Goal: Task Accomplishment & Management: Manage account settings

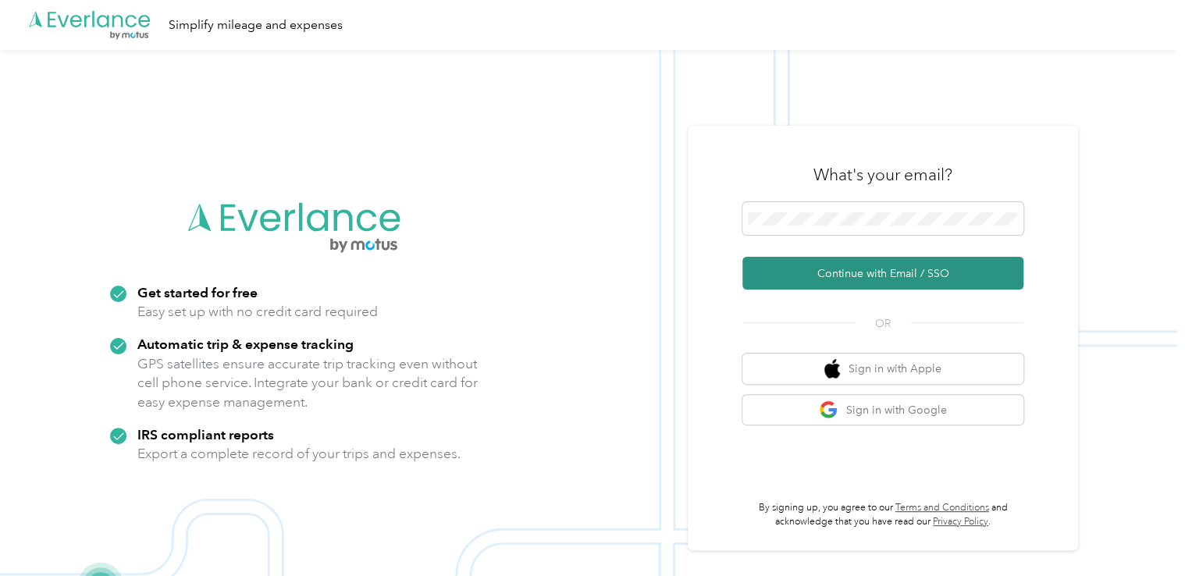
click at [804, 273] on button "Continue with Email / SSO" at bounding box center [883, 273] width 281 height 33
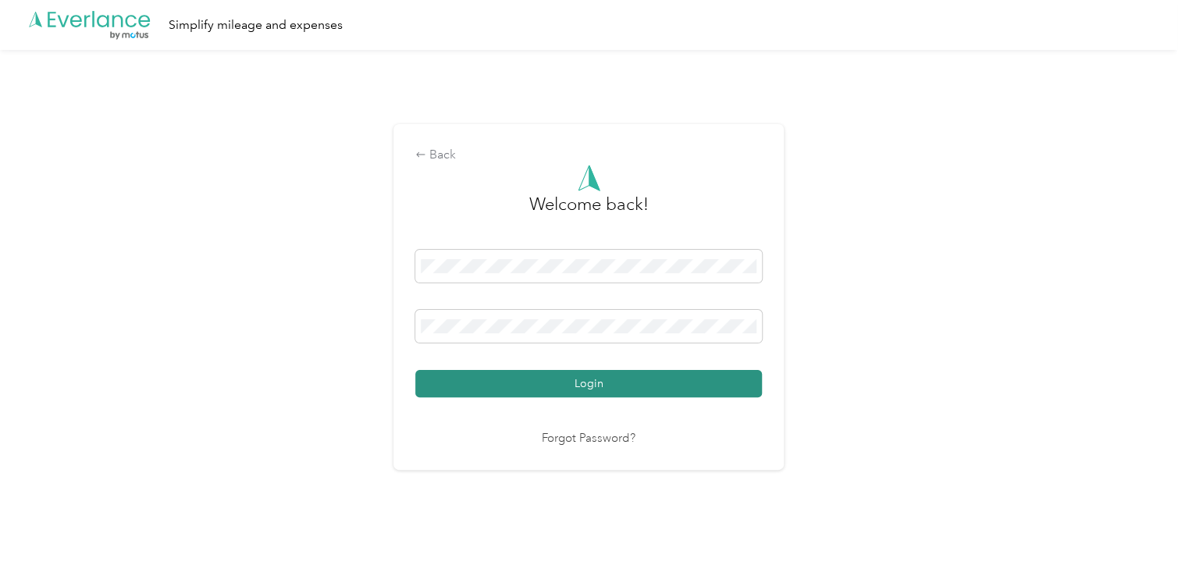
click at [581, 382] on button "Login" at bounding box center [588, 383] width 347 height 27
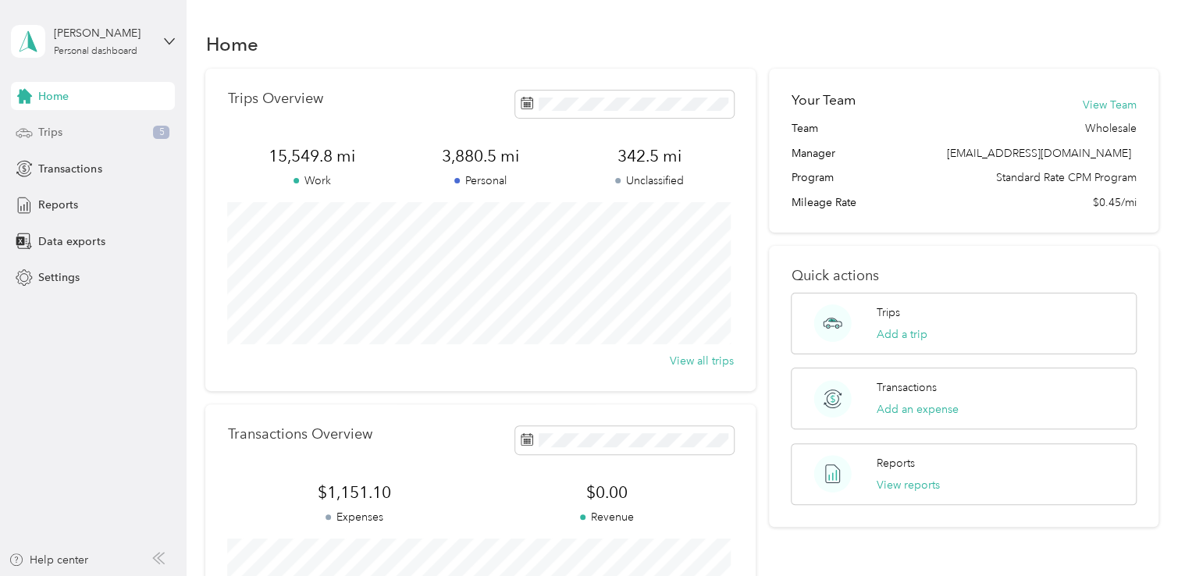
click at [65, 139] on div "Trips 5" at bounding box center [93, 133] width 164 height 28
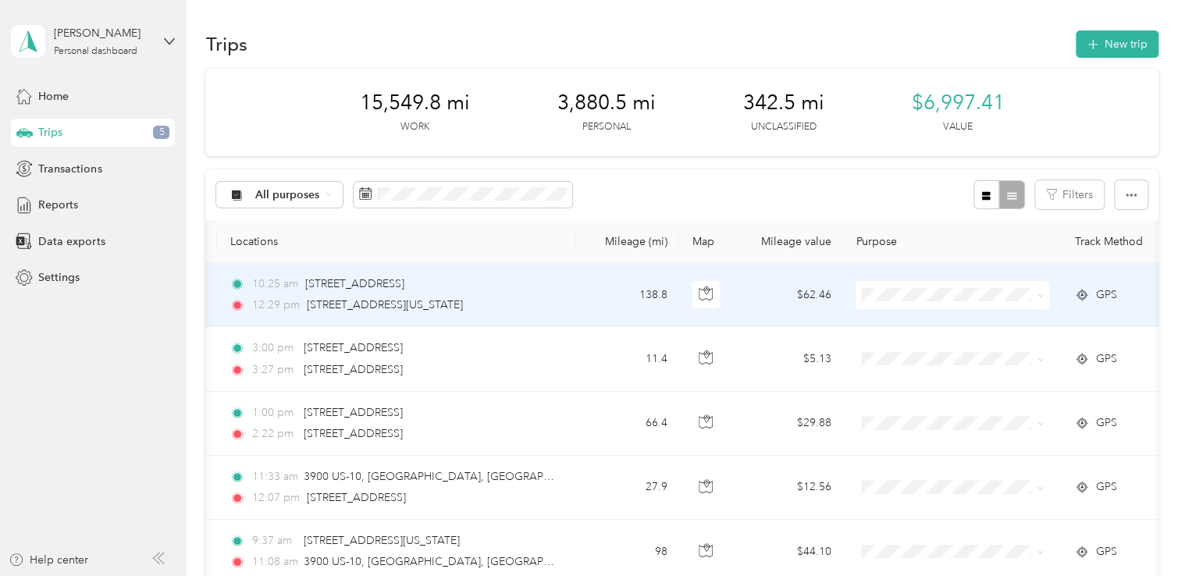
scroll to position [0, 134]
click at [1035, 294] on icon at bounding box center [1036, 295] width 7 height 7
click at [921, 348] on span "Personal" at bounding box center [963, 350] width 144 height 16
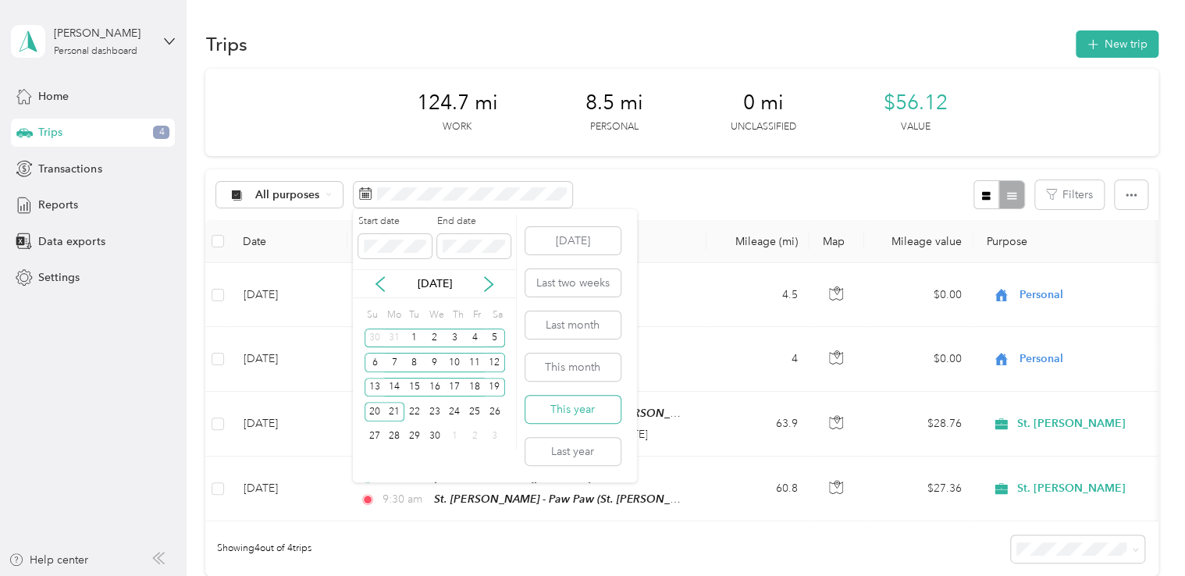
click at [566, 409] on button "This year" at bounding box center [573, 409] width 95 height 27
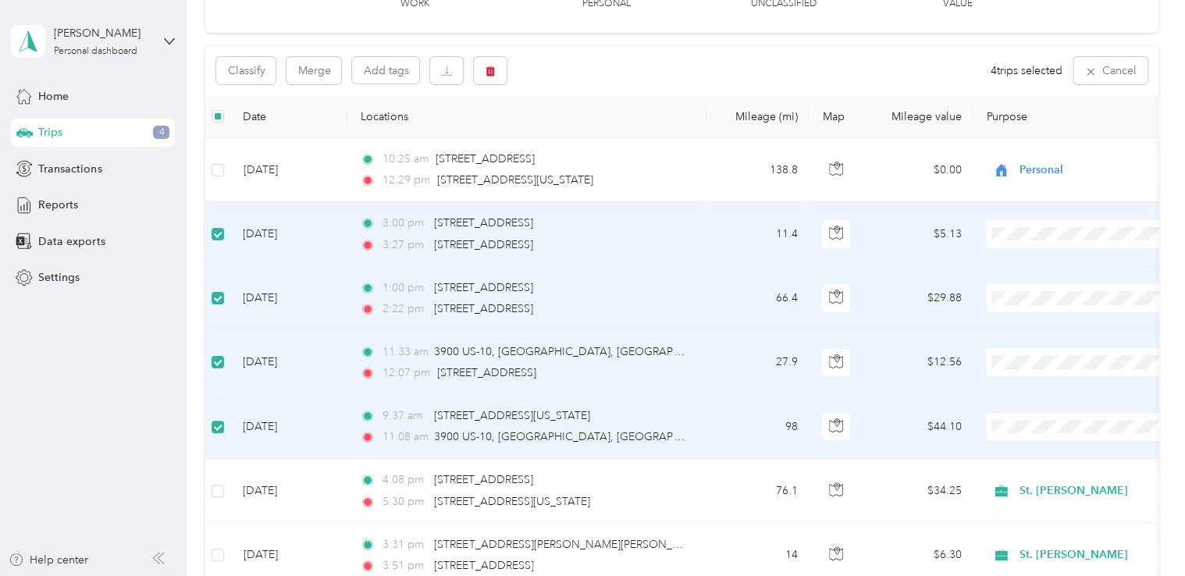
scroll to position [89, 0]
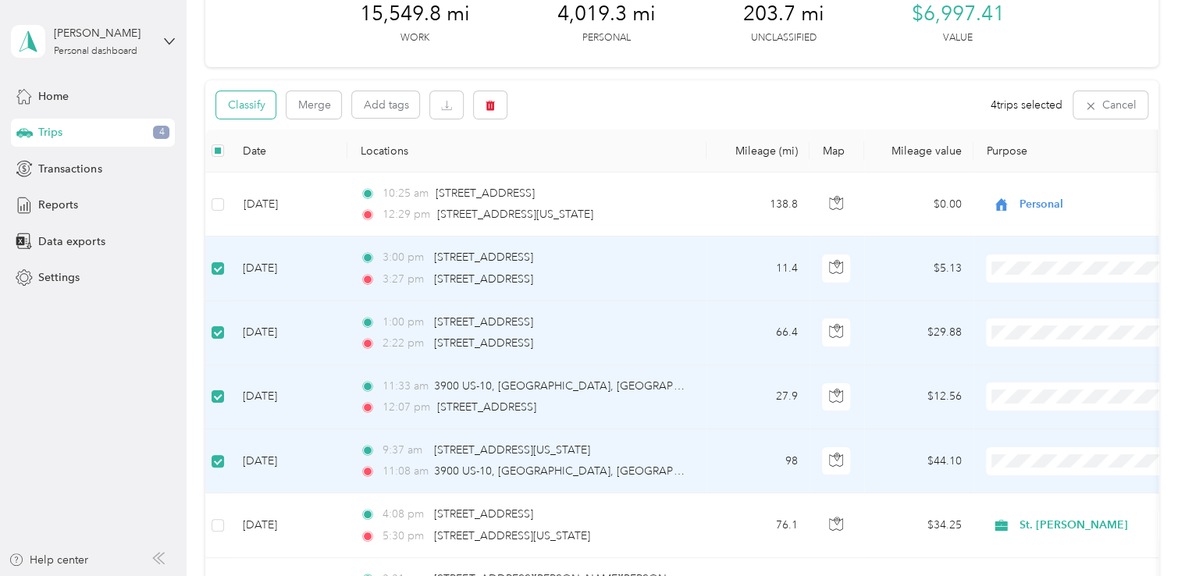
click at [241, 103] on button "Classify" at bounding box center [245, 104] width 59 height 27
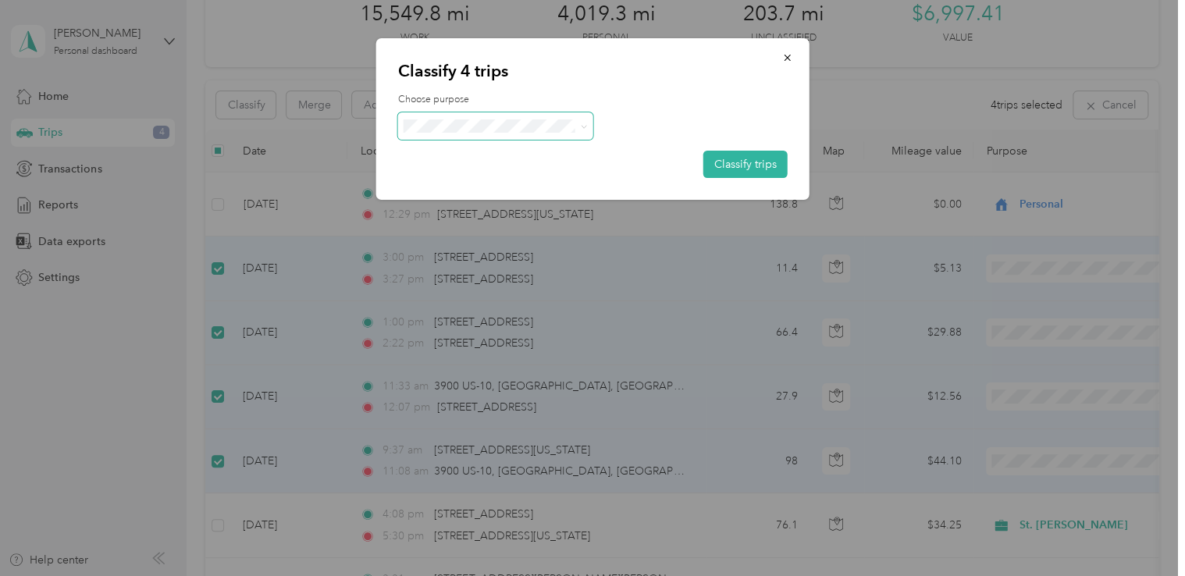
click at [584, 127] on icon at bounding box center [583, 126] width 5 height 3
click at [476, 155] on span "St. [PERSON_NAME]" at bounding box center [509, 155] width 145 height 16
click at [737, 159] on button "Classify trips" at bounding box center [746, 164] width 84 height 27
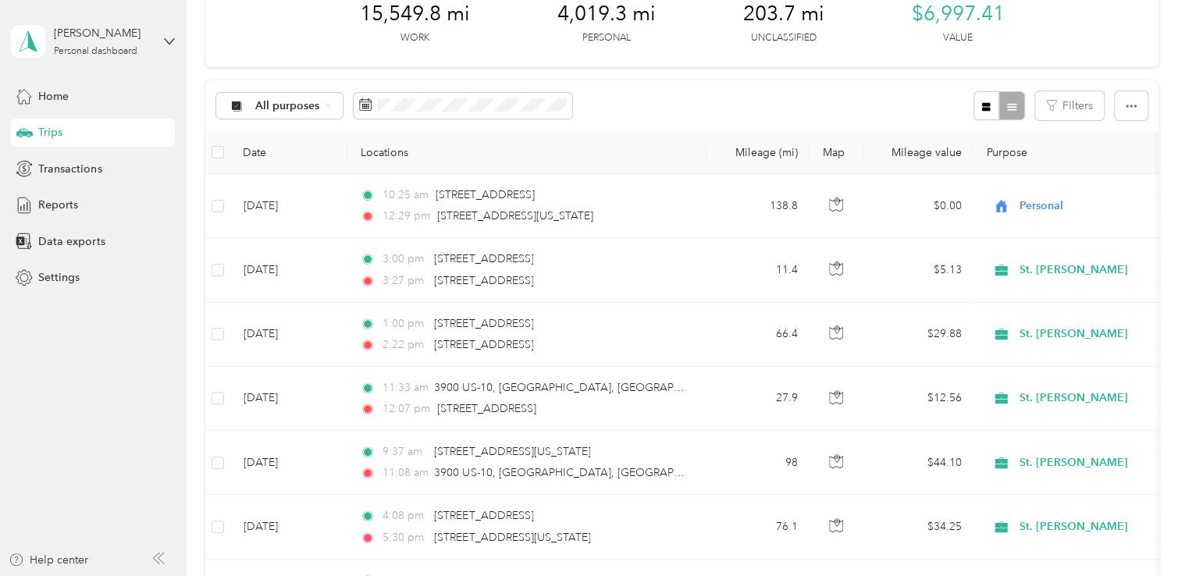
click at [737, 159] on th "Mileage (mi)" at bounding box center [758, 152] width 103 height 43
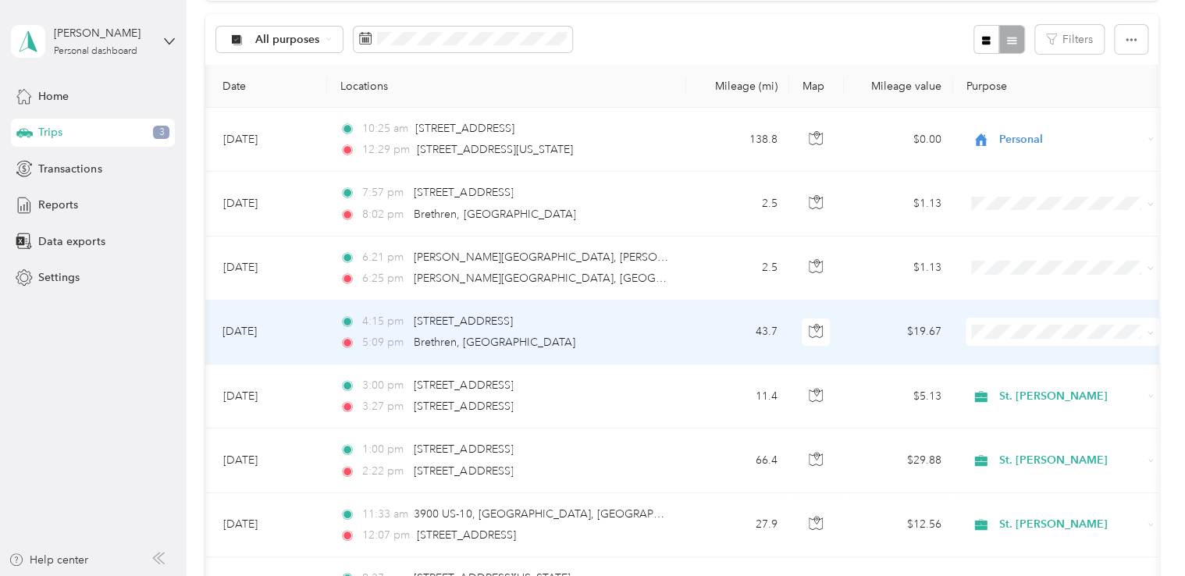
scroll to position [0, 42]
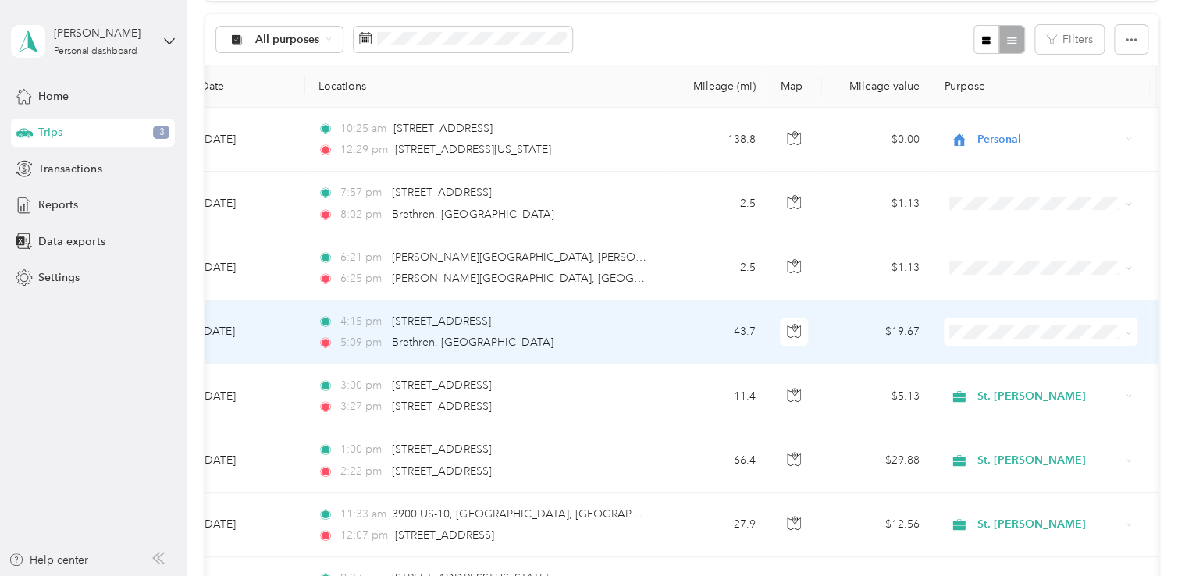
click at [1128, 333] on icon at bounding box center [1128, 333] width 7 height 7
click at [1004, 358] on span "St. [PERSON_NAME]" at bounding box center [1055, 360] width 144 height 16
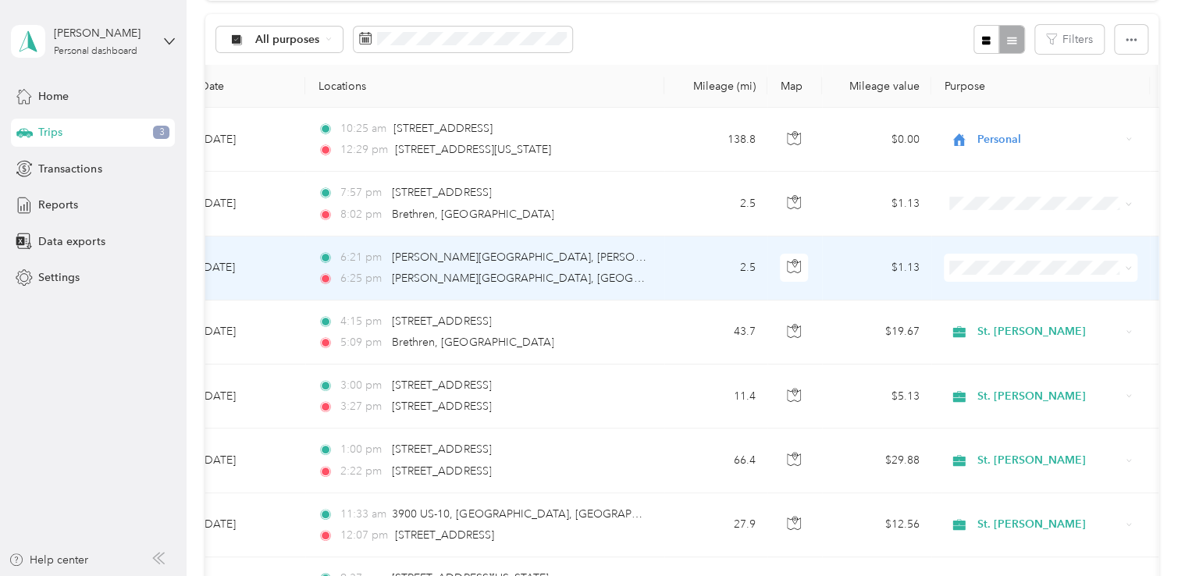
scroll to position [0, 0]
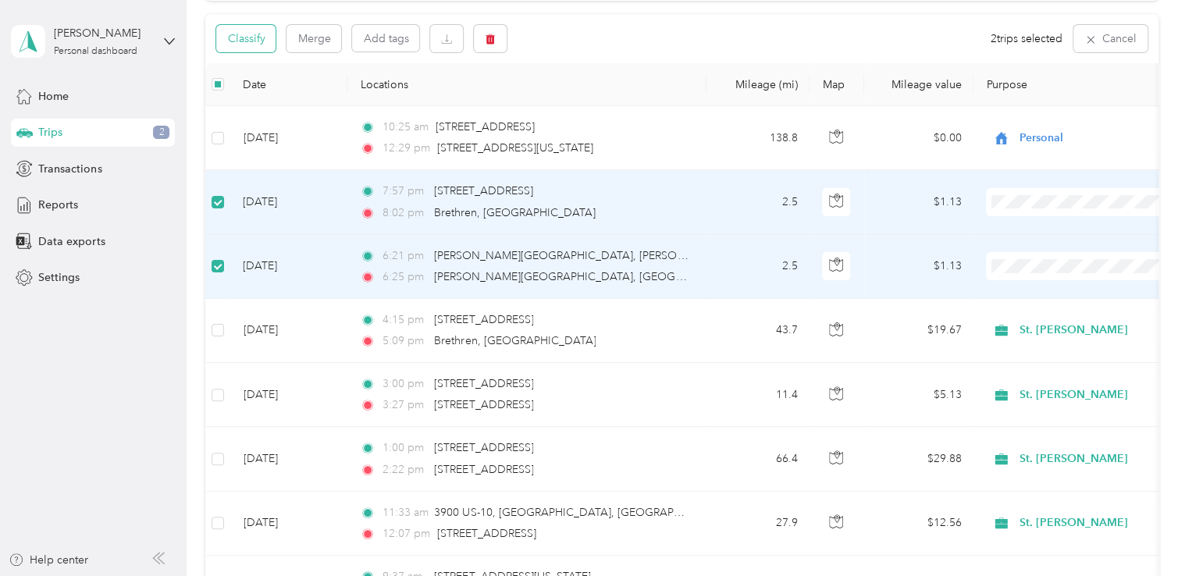
click at [248, 38] on button "Classify" at bounding box center [245, 38] width 59 height 27
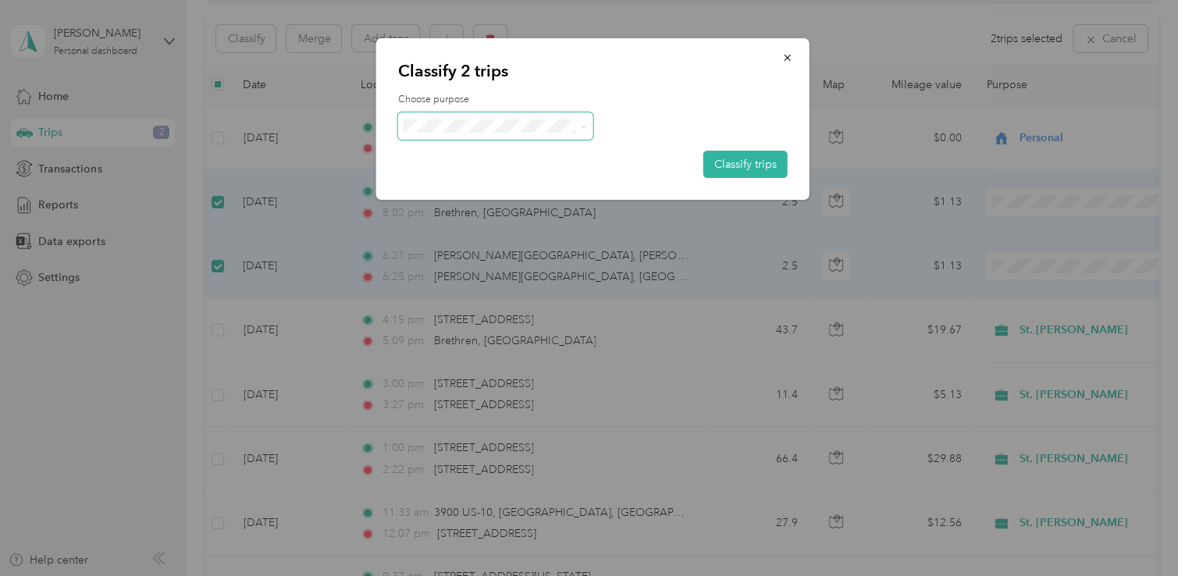
click at [580, 124] on icon at bounding box center [583, 126] width 7 height 7
click at [482, 184] on li "Personal" at bounding box center [494, 177] width 195 height 27
click at [729, 166] on button "Classify trips" at bounding box center [746, 164] width 84 height 27
